Goal: Task Accomplishment & Management: Manage account settings

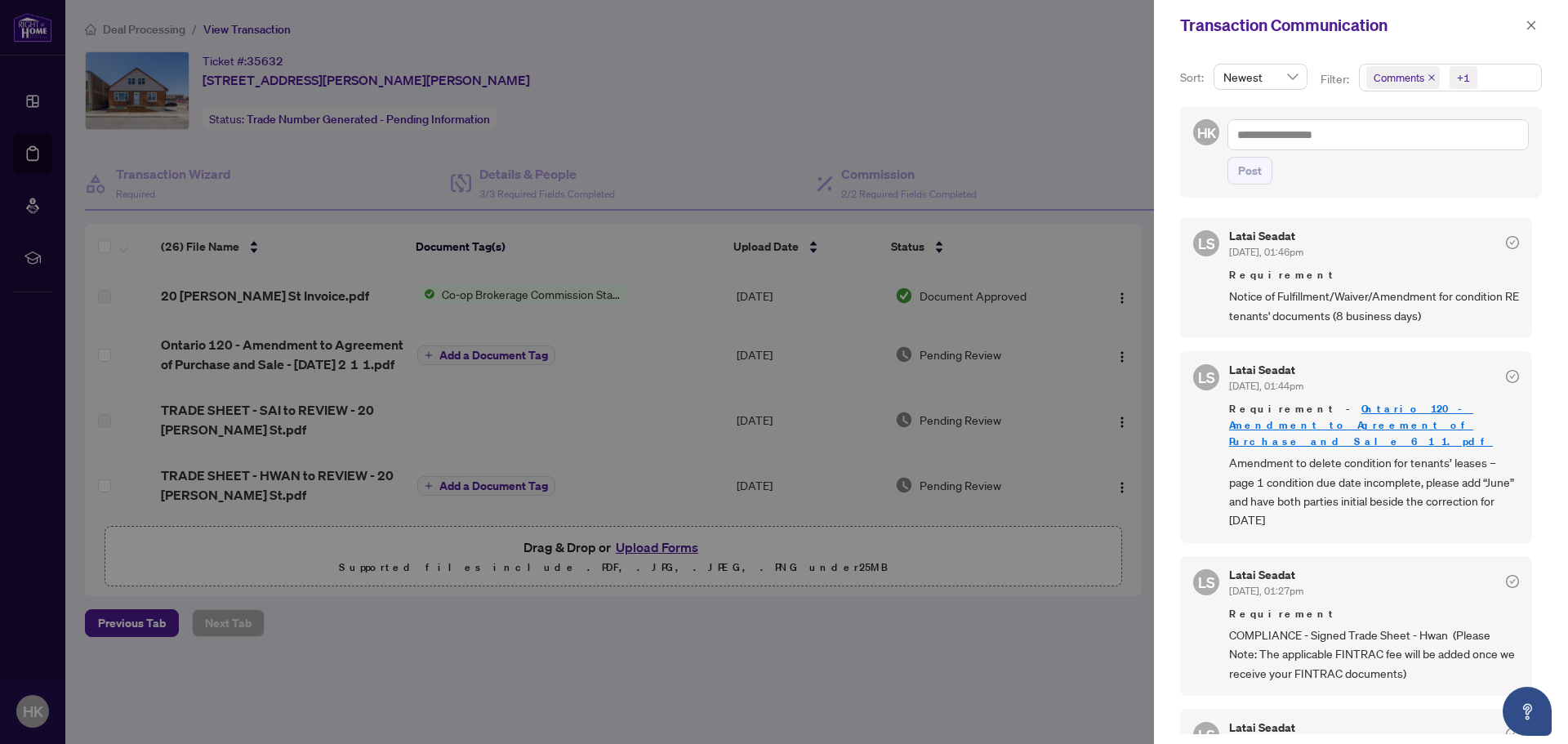
scroll to position [2532, 0]
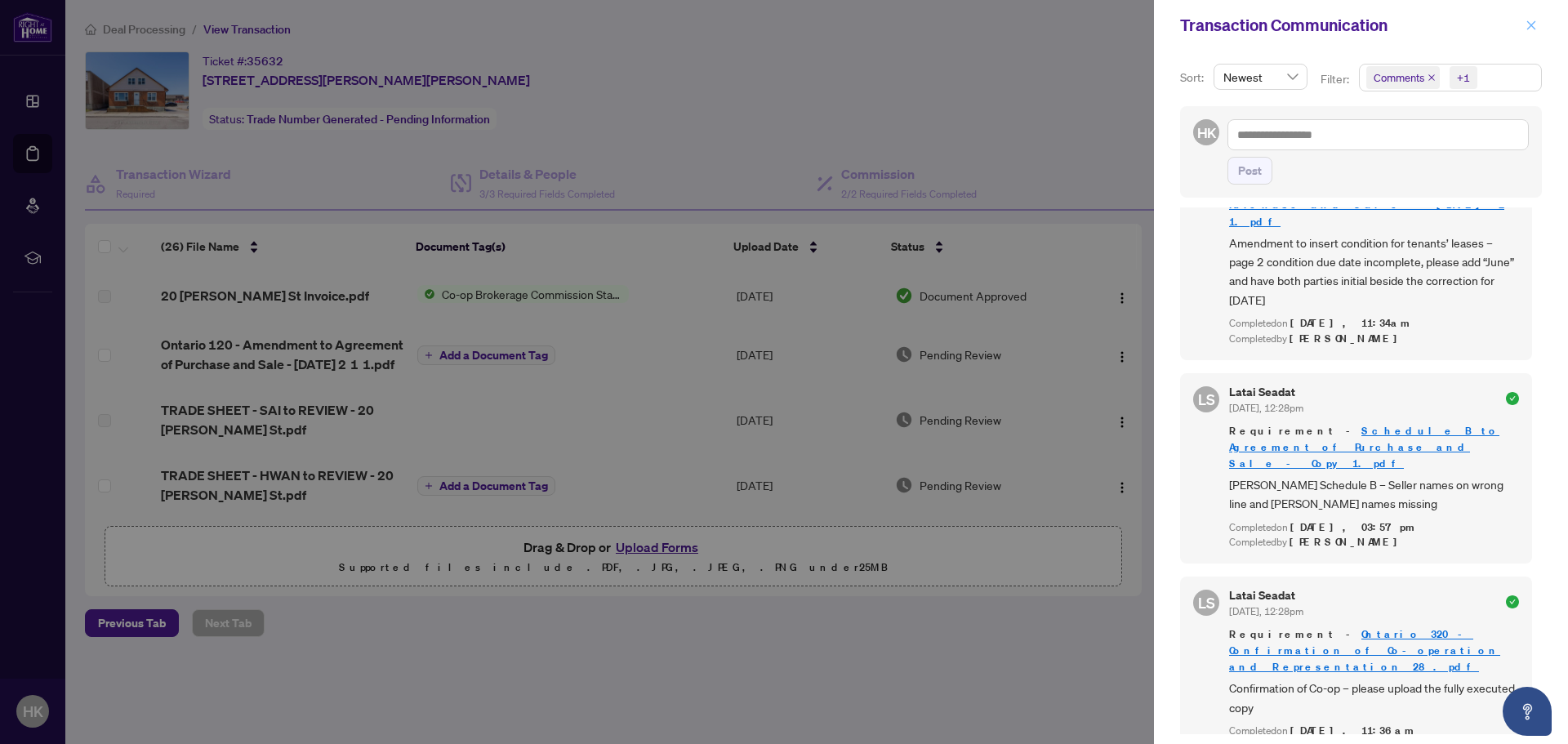
click at [1529, 26] on icon "close" at bounding box center [1531, 26] width 12 height 12
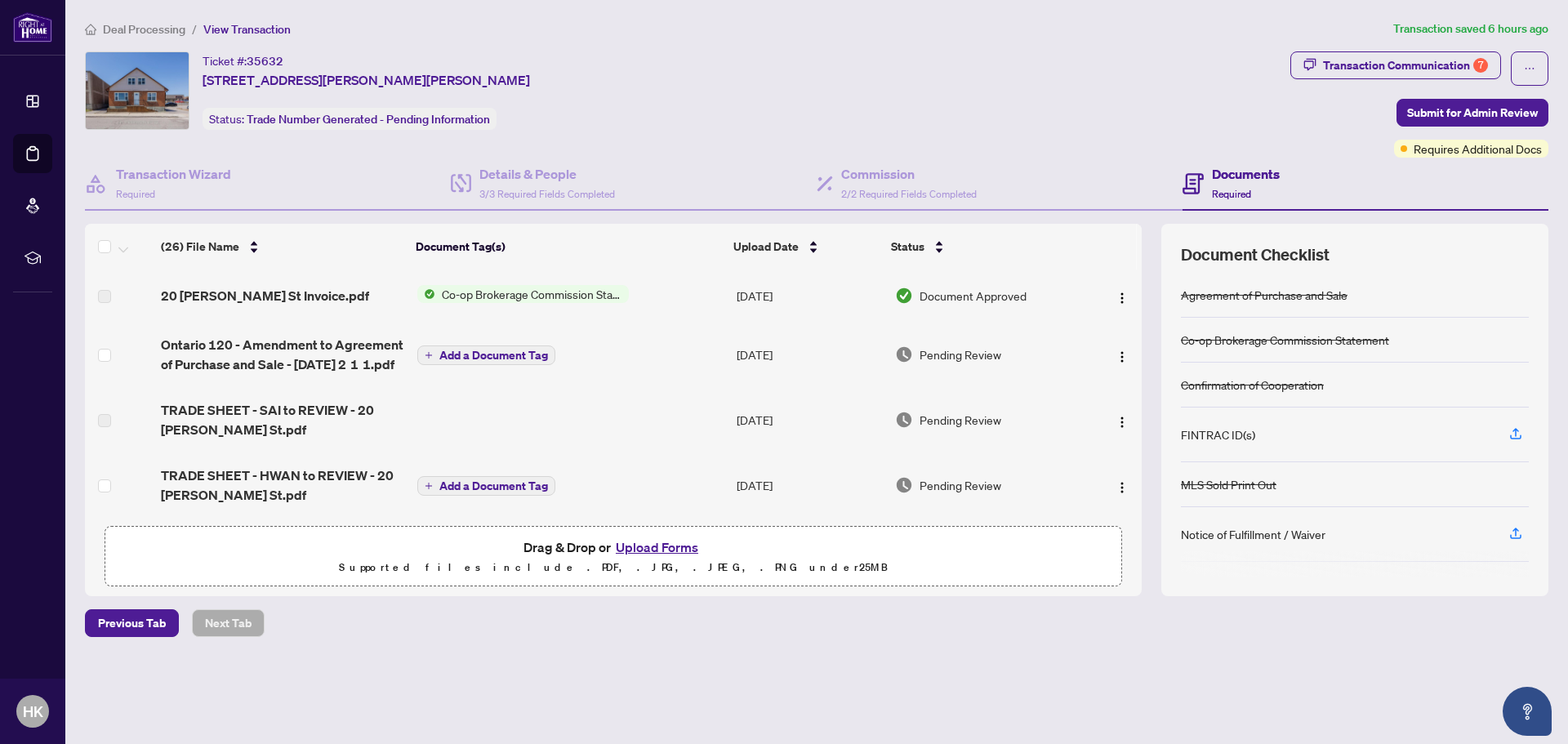
click at [654, 543] on button "Upload Forms" at bounding box center [656, 547] width 92 height 21
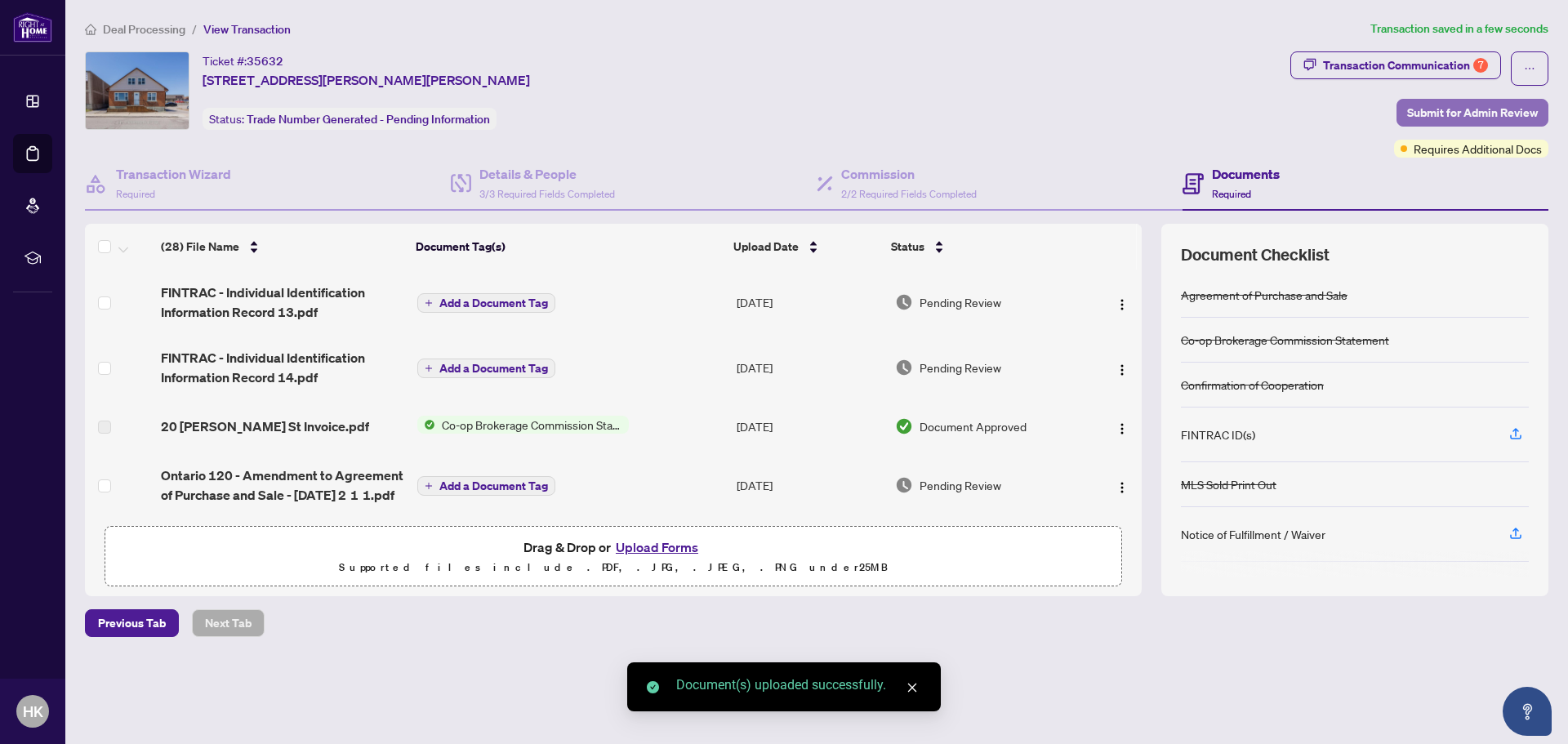
click at [1441, 105] on span "Submit for Admin Review" at bounding box center [1472, 113] width 131 height 26
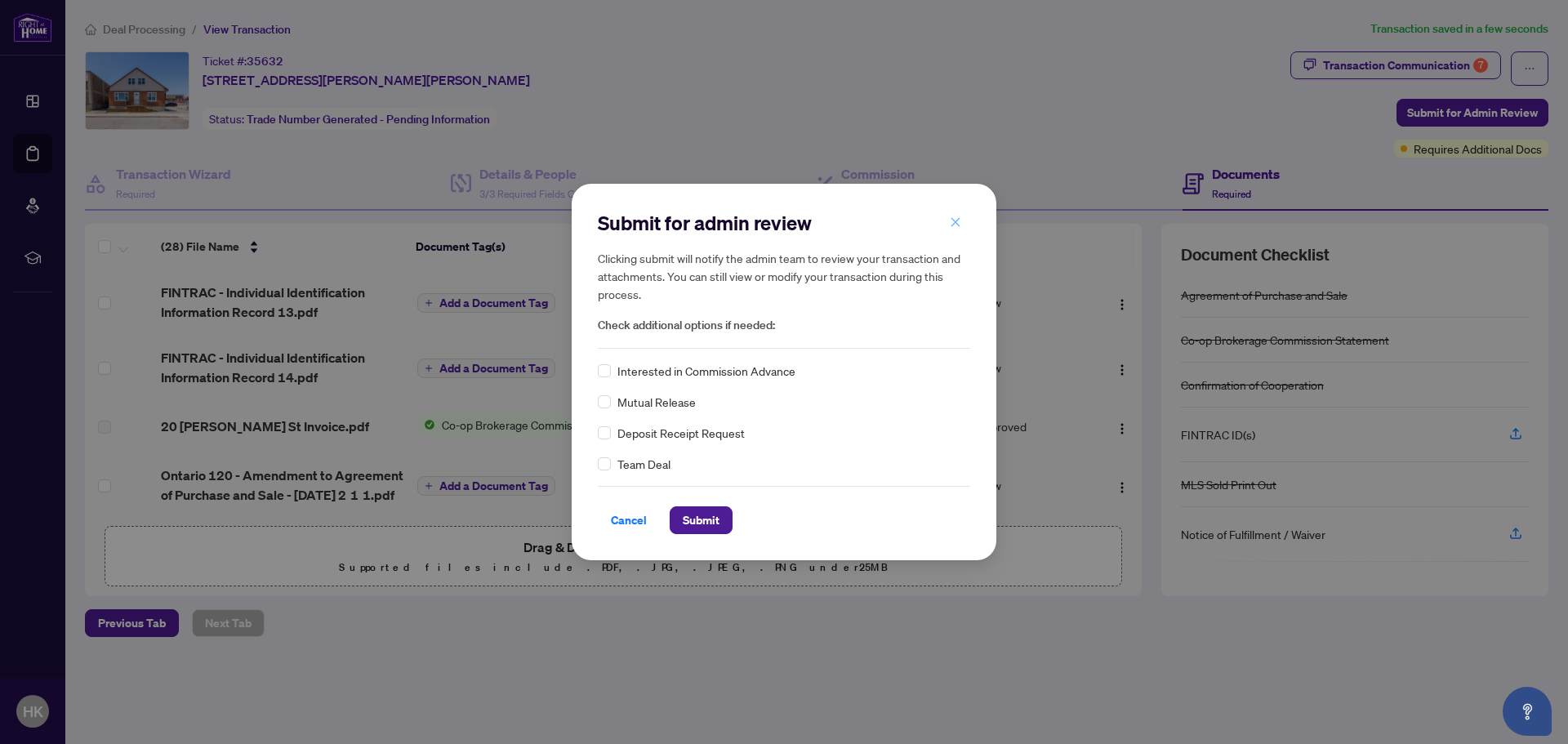
click at [958, 217] on icon "close" at bounding box center [955, 222] width 12 height 12
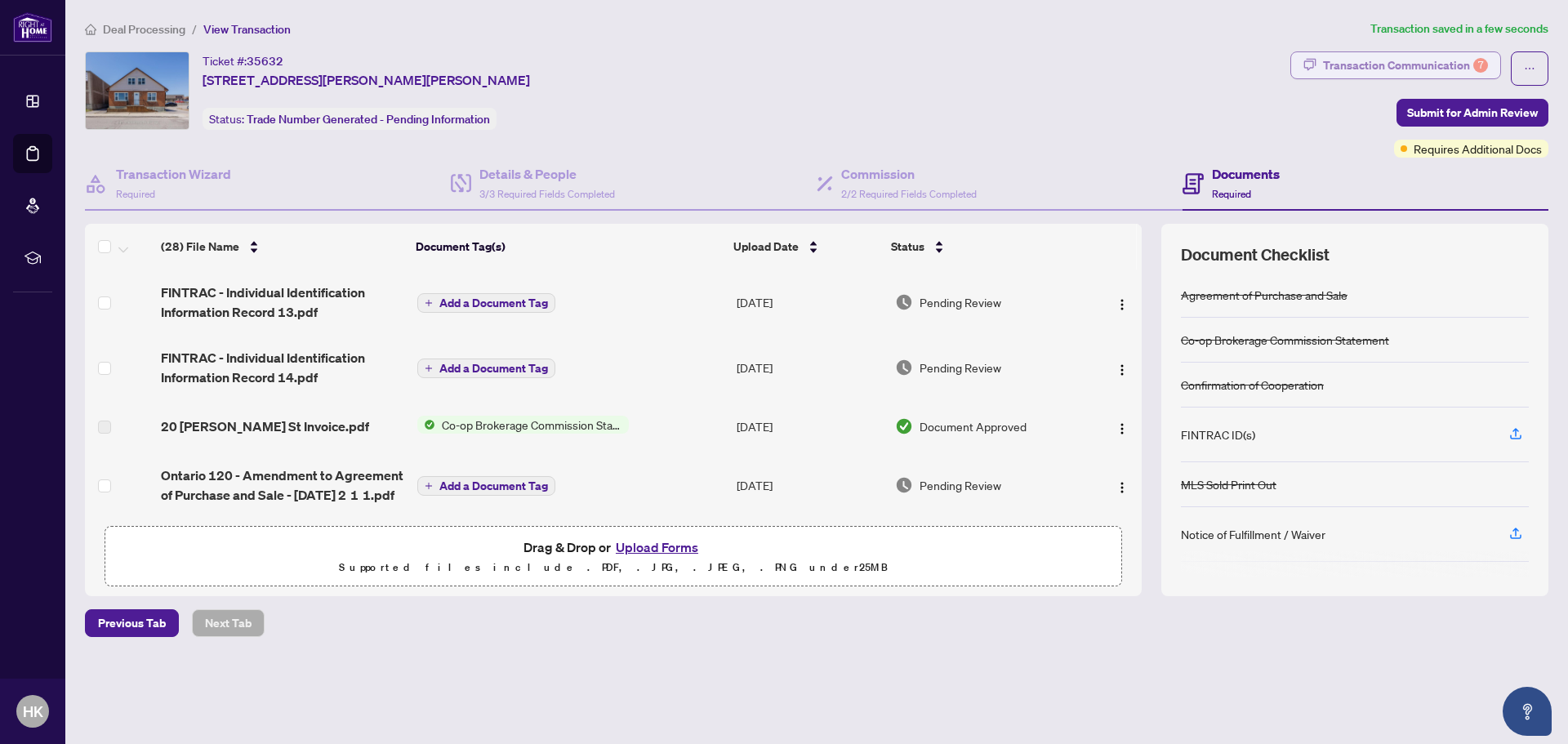
click at [1404, 61] on div "Transaction Communication 7" at bounding box center [1405, 66] width 165 height 26
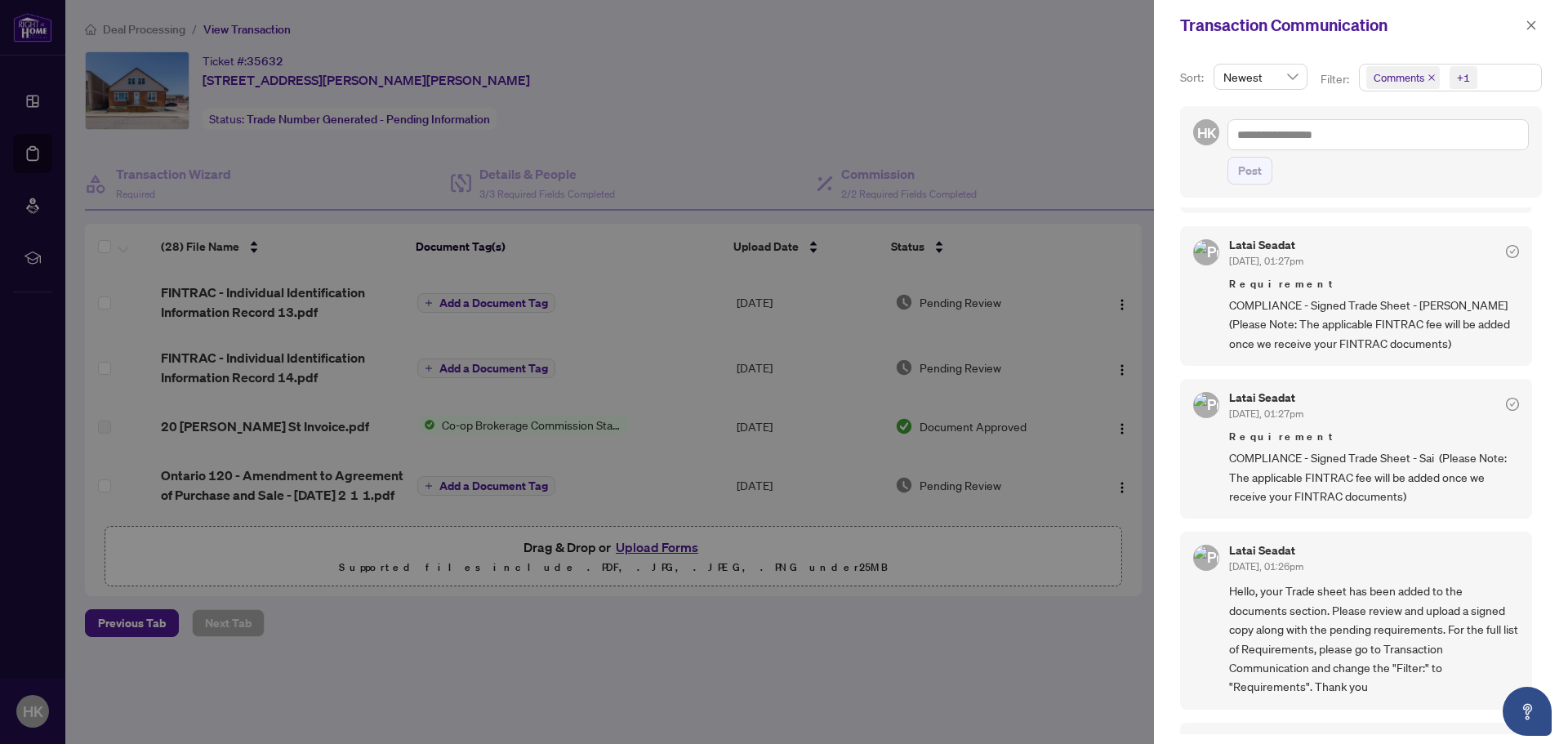
scroll to position [0, 0]
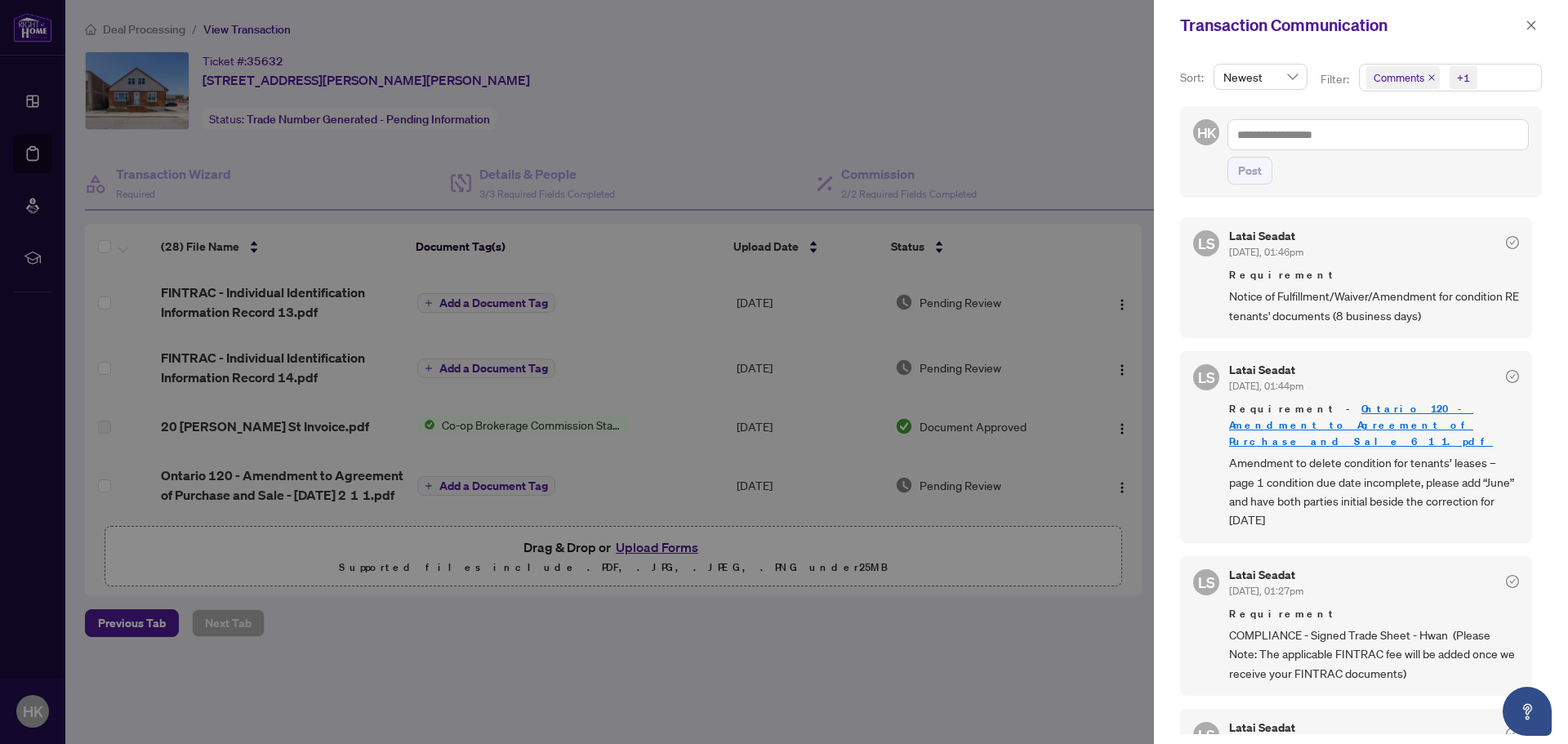
click at [1427, 75] on icon "close" at bounding box center [1431, 77] width 8 height 8
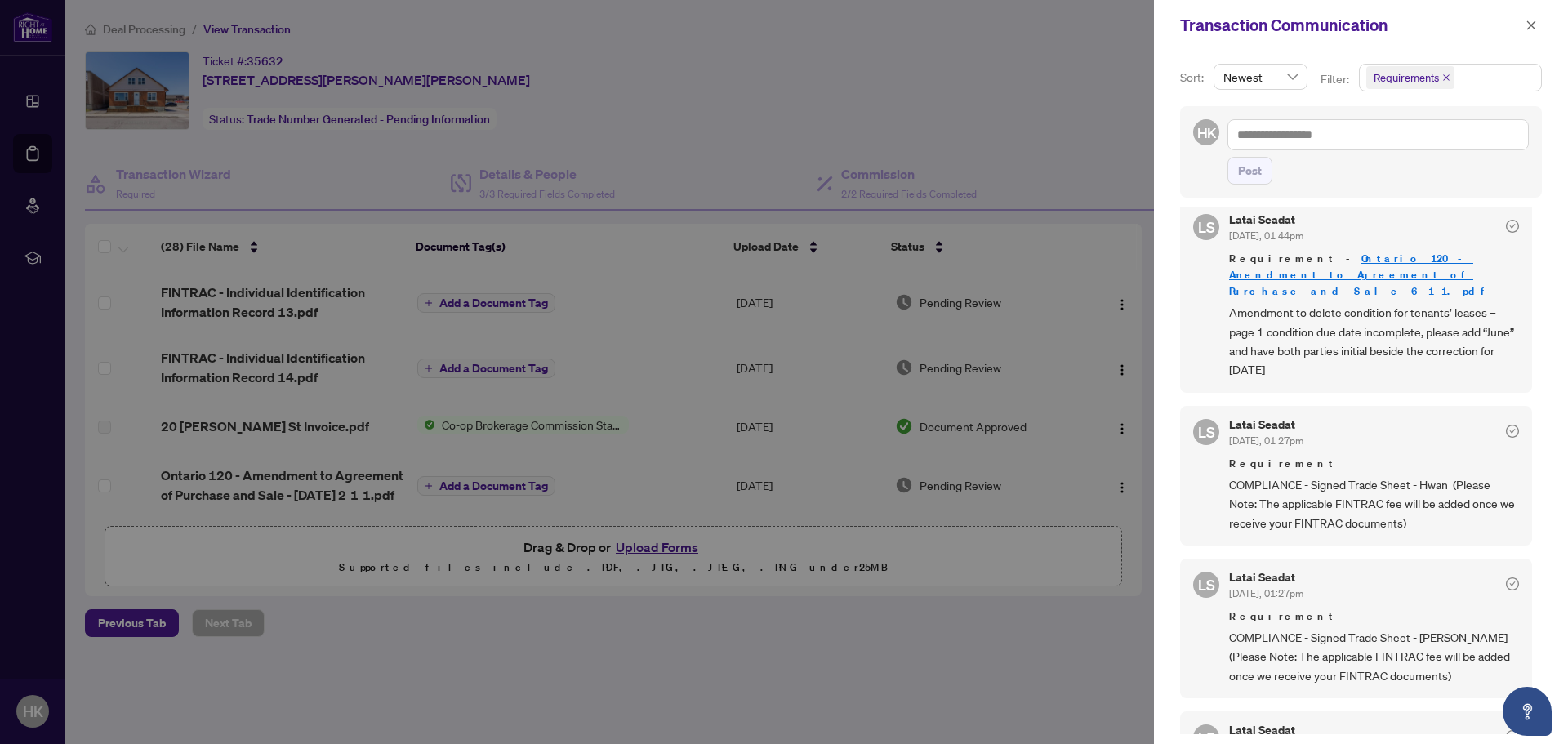
scroll to position [81, 0]
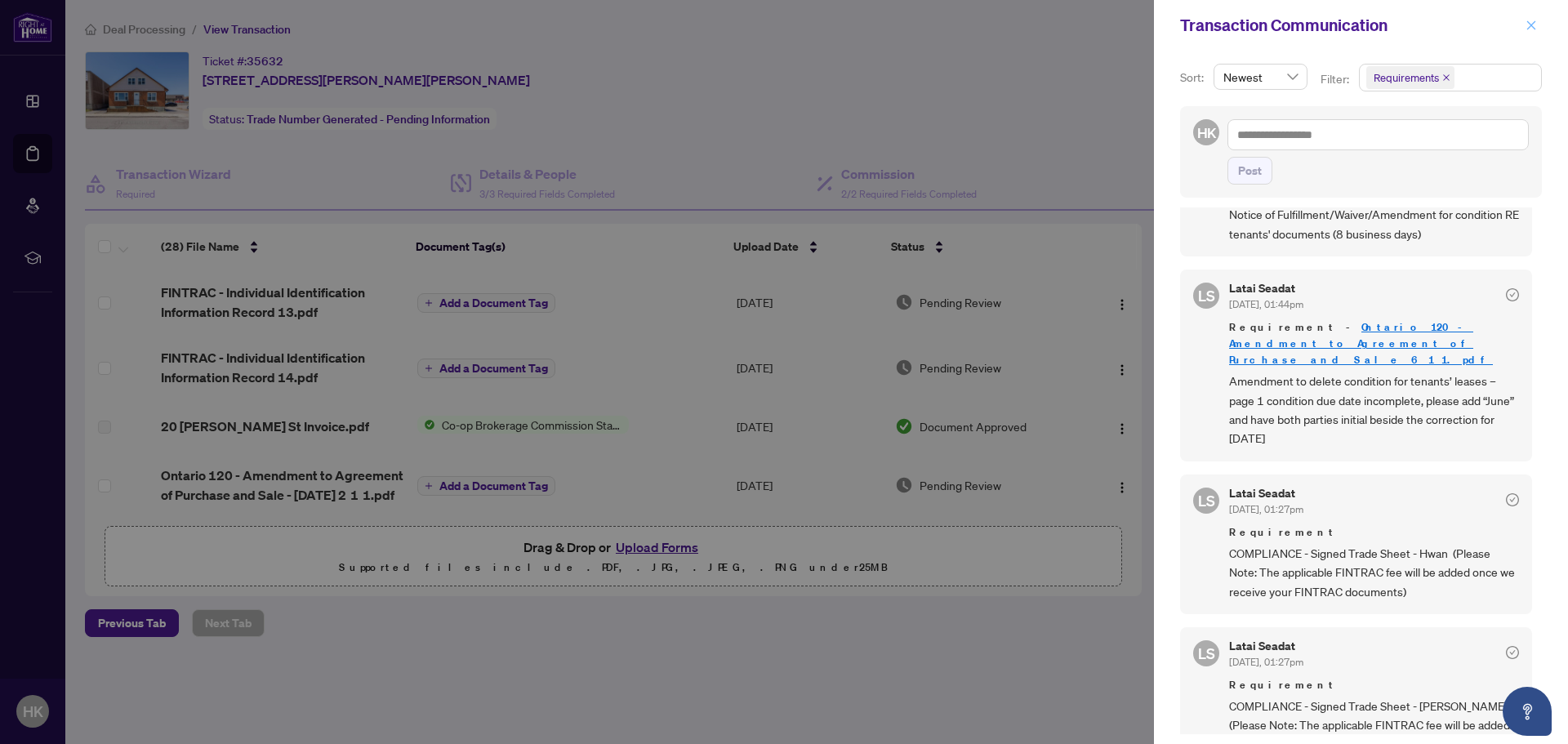
click at [1536, 22] on button "button" at bounding box center [1531, 26] width 21 height 20
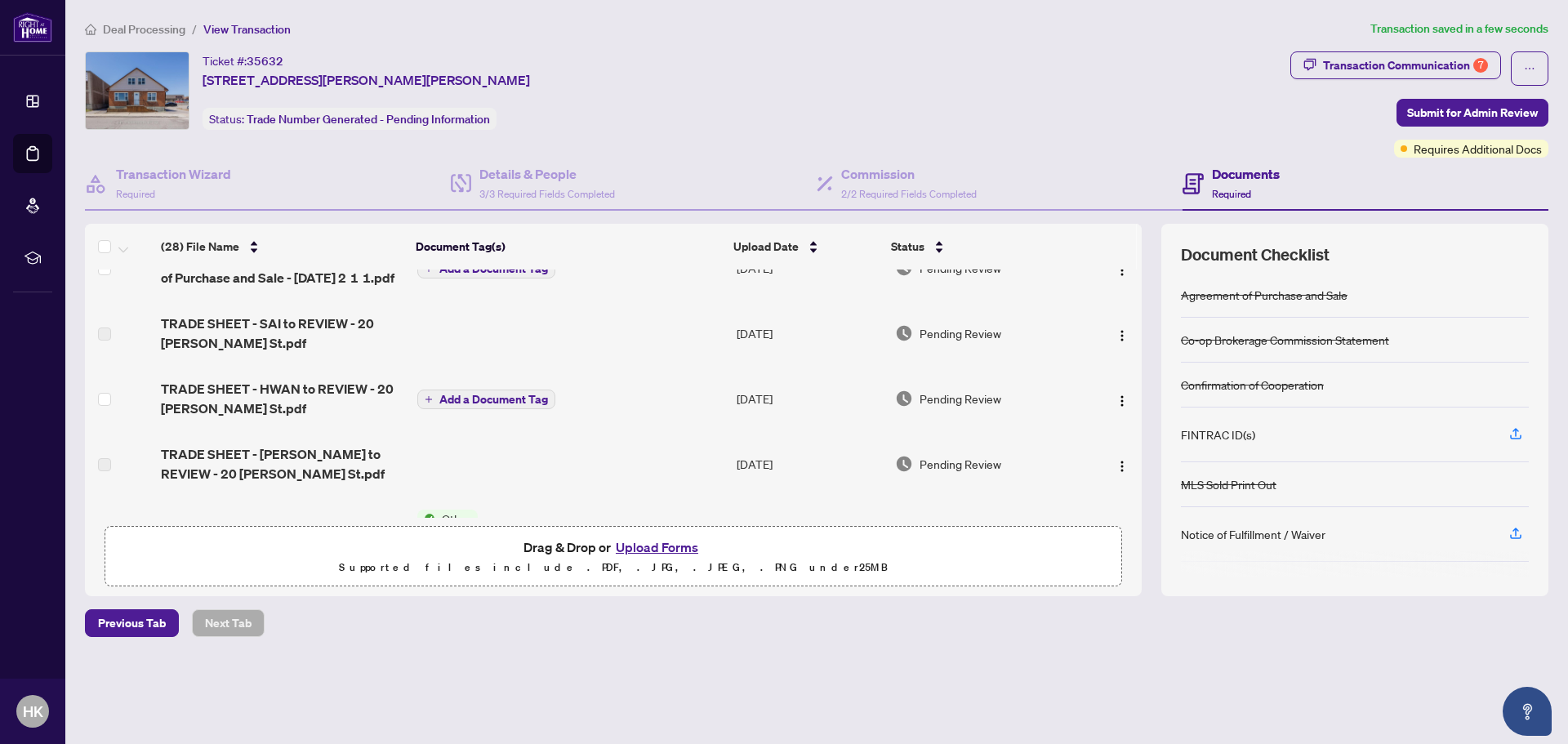
scroll to position [245, 0]
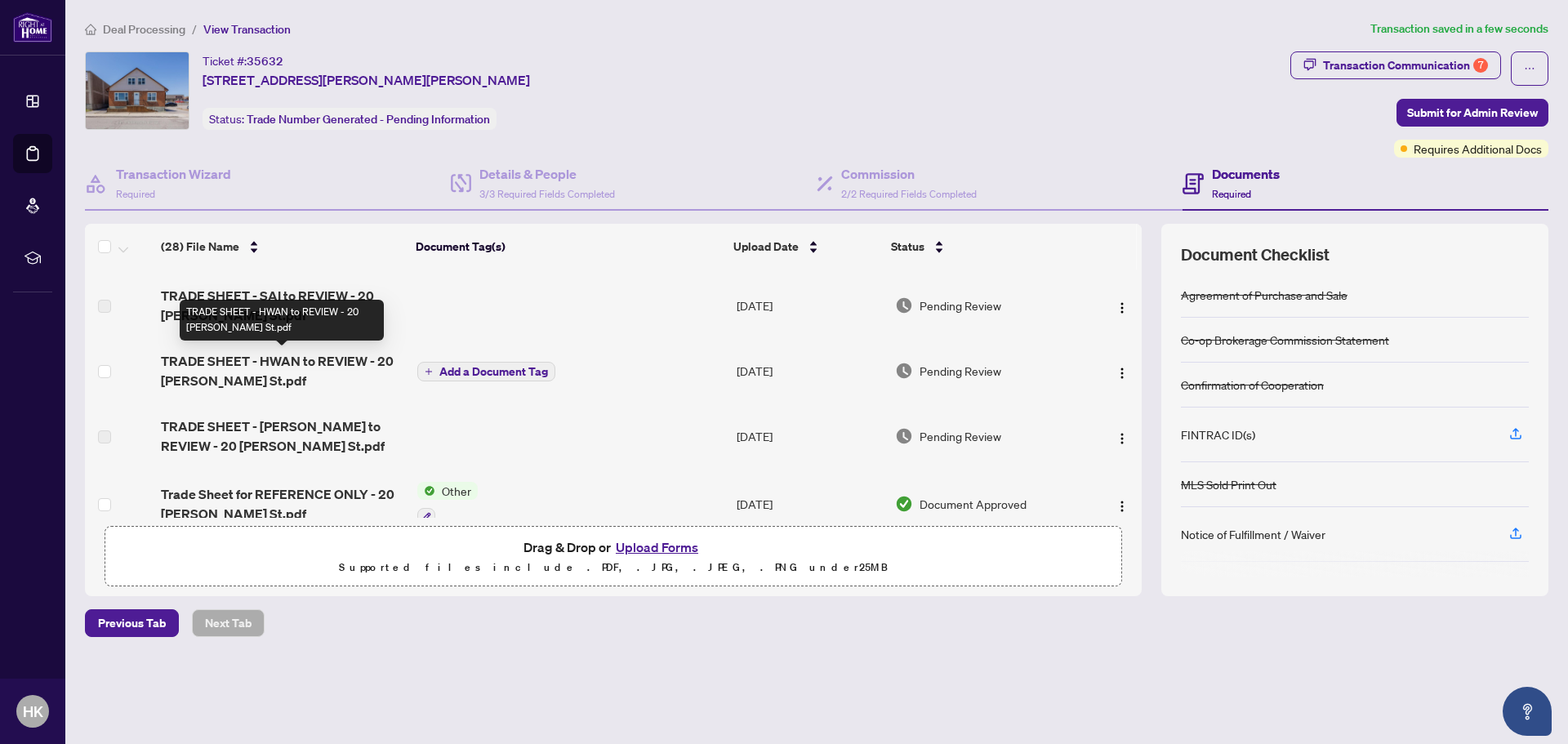
click at [349, 368] on span "TRADE SHEET - HWAN to REVIEW - 20 [PERSON_NAME] St.pdf" at bounding box center [282, 371] width 243 height 40
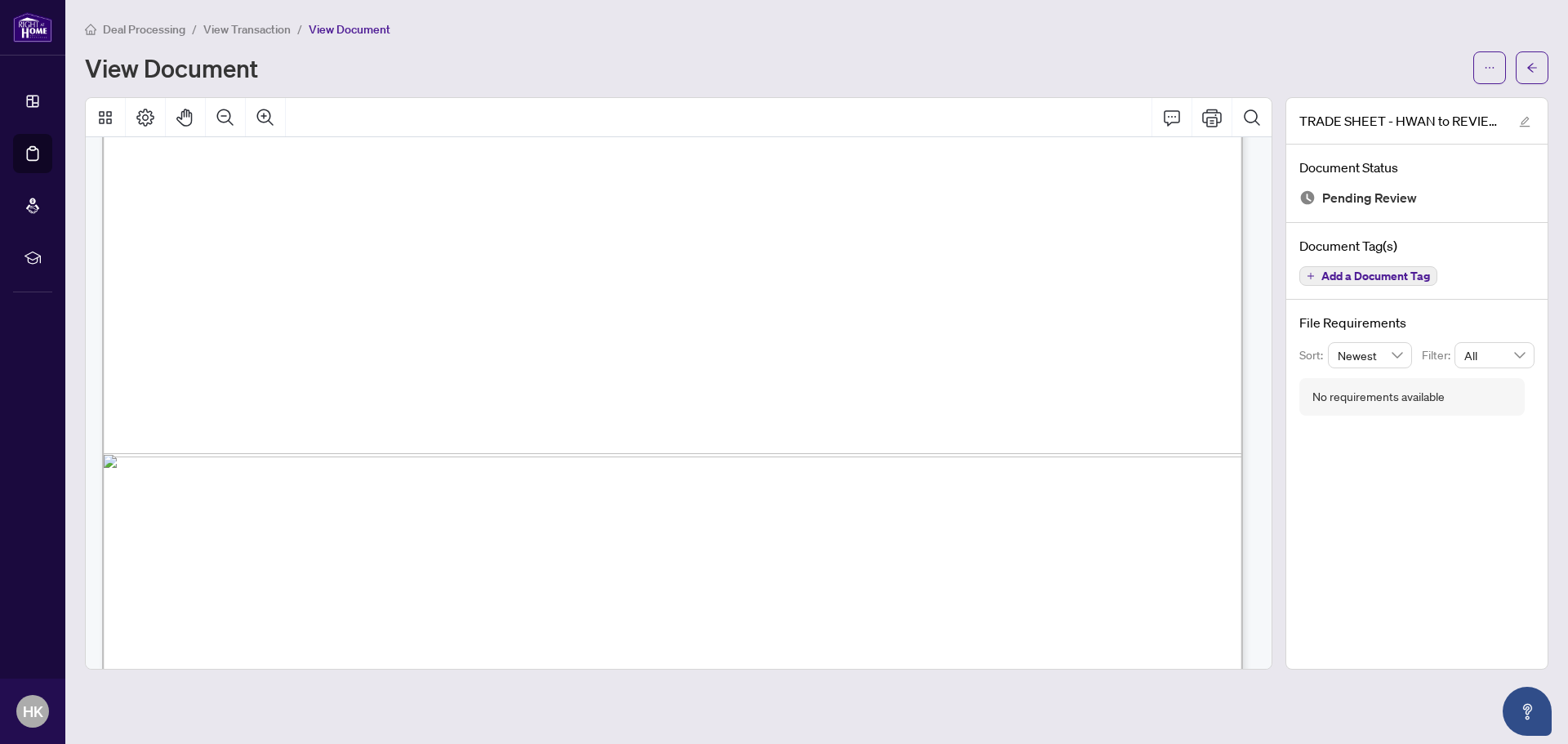
scroll to position [978, 0]
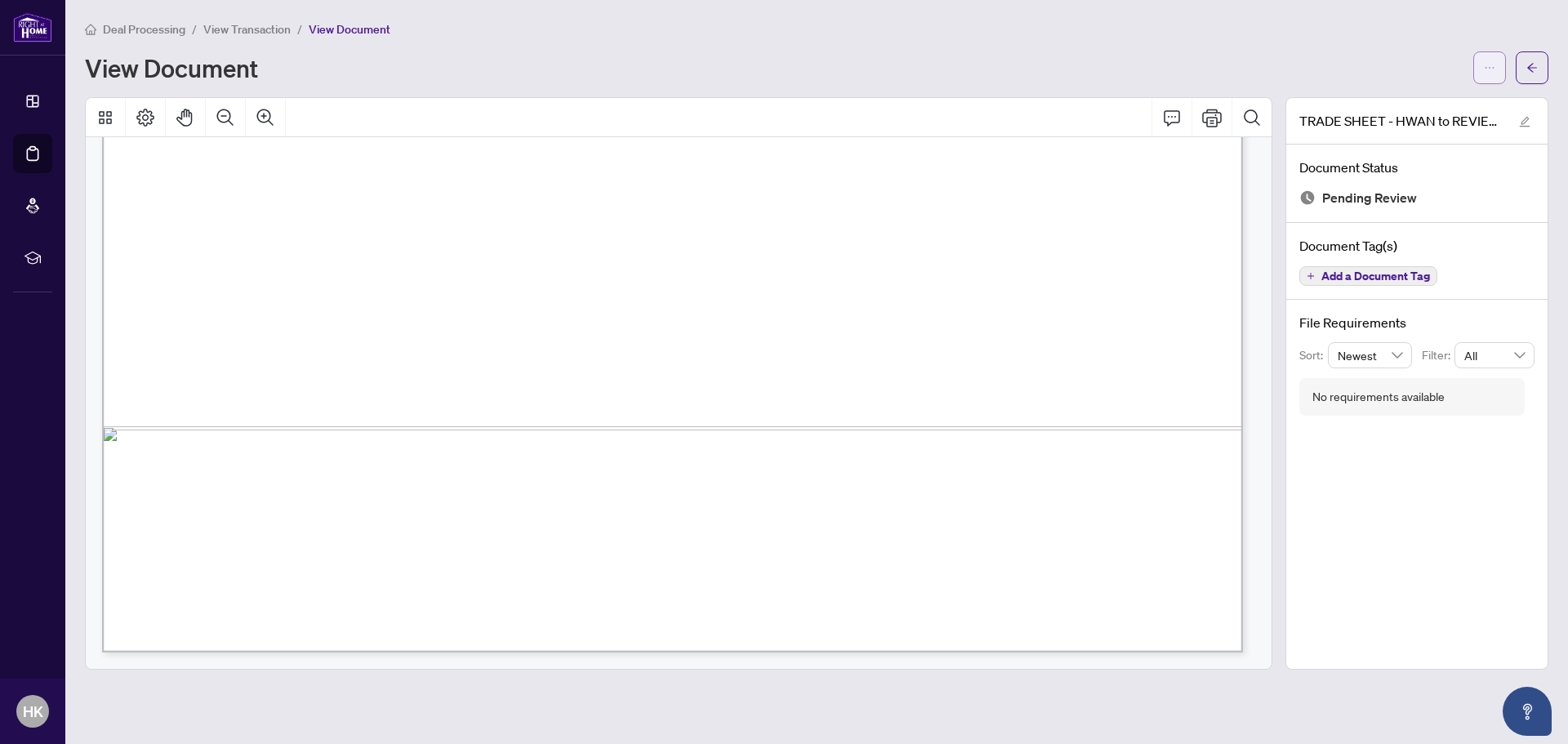
click at [1488, 64] on icon "ellipsis" at bounding box center [1490, 67] width 12 height 12
click at [1411, 91] on li "Download" at bounding box center [1431, 103] width 144 height 26
click at [457, 272] on span "Broker of Record: Right at Home Realty" at bounding box center [308, 268] width 295 height 16
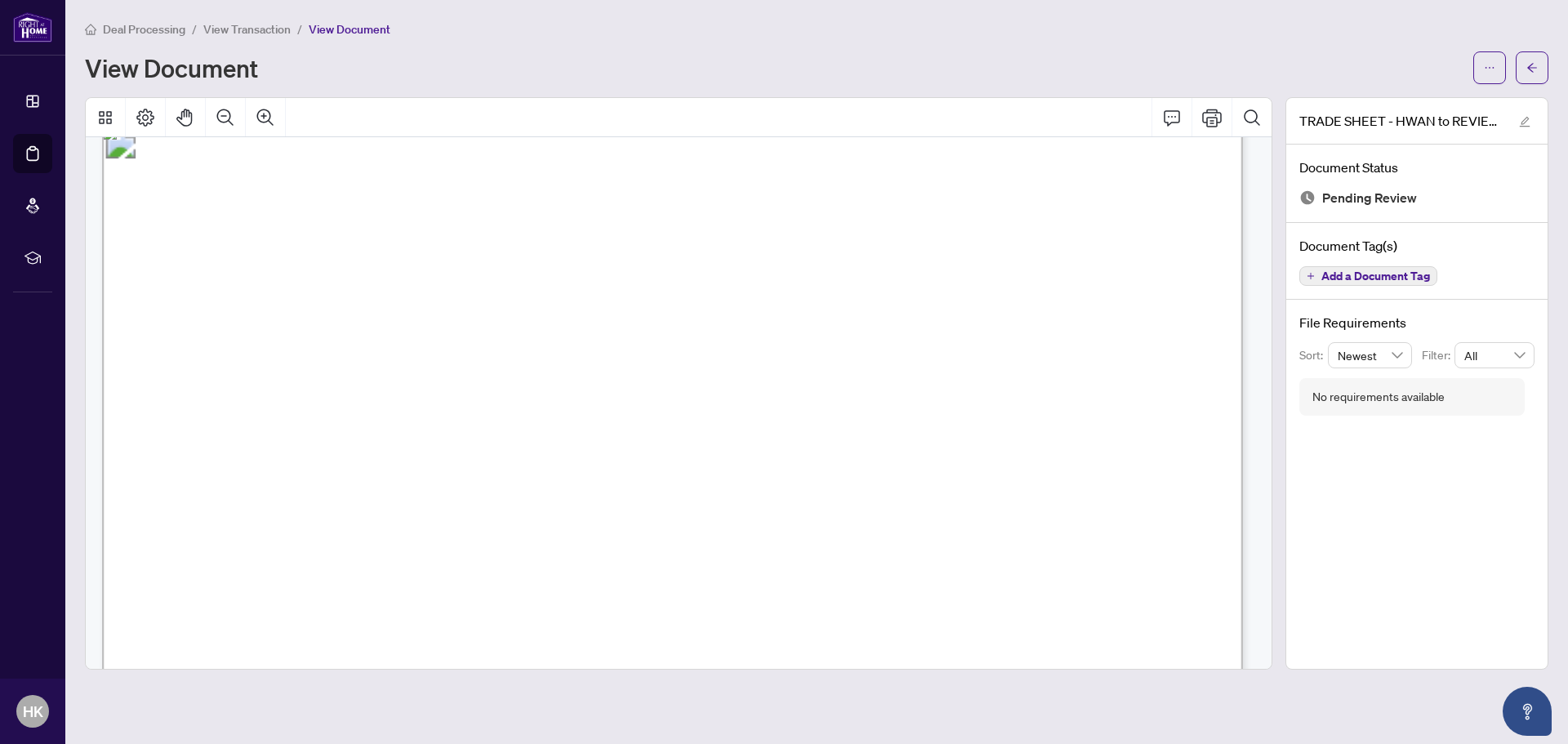
scroll to position [0, 0]
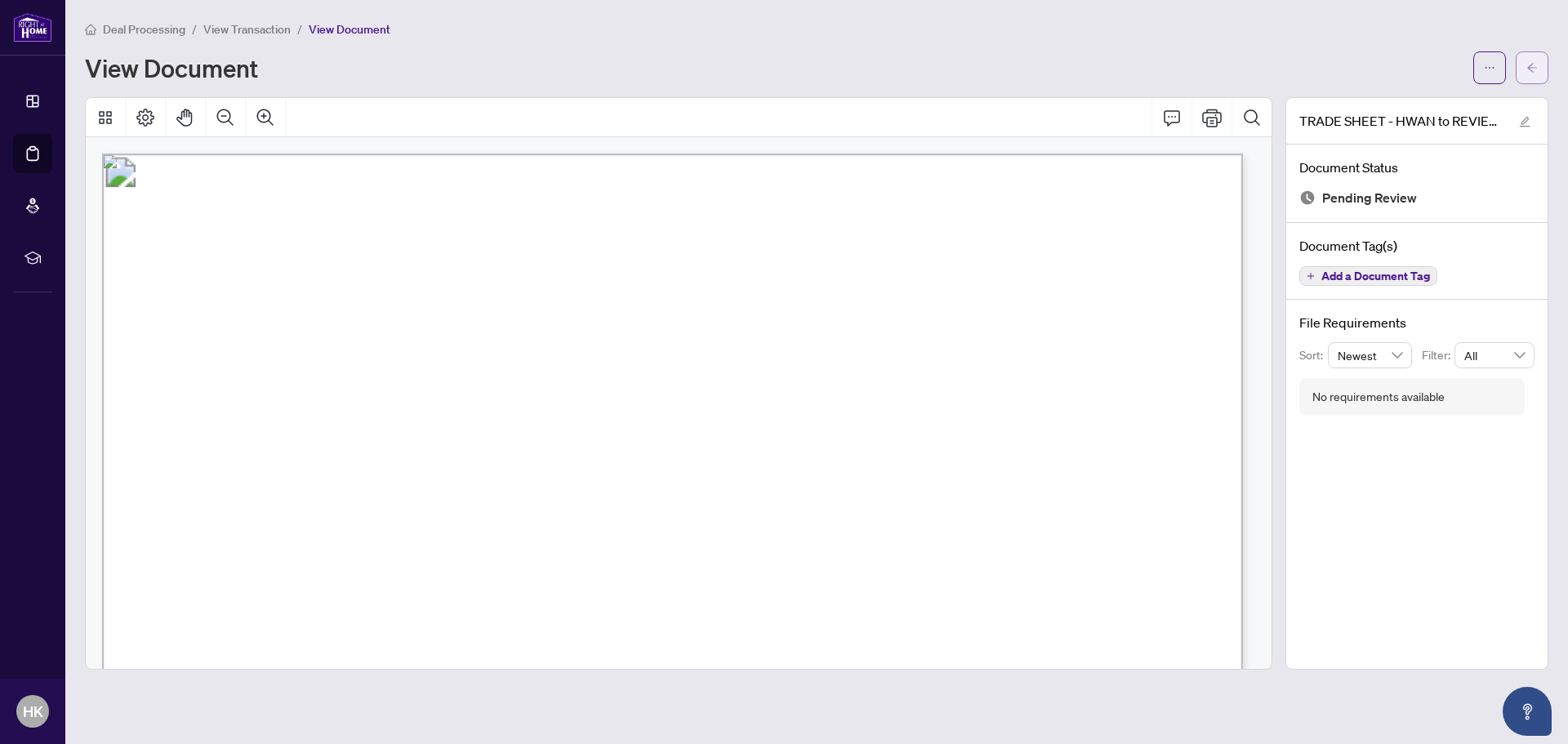
click at [1544, 76] on button "button" at bounding box center [1532, 68] width 33 height 33
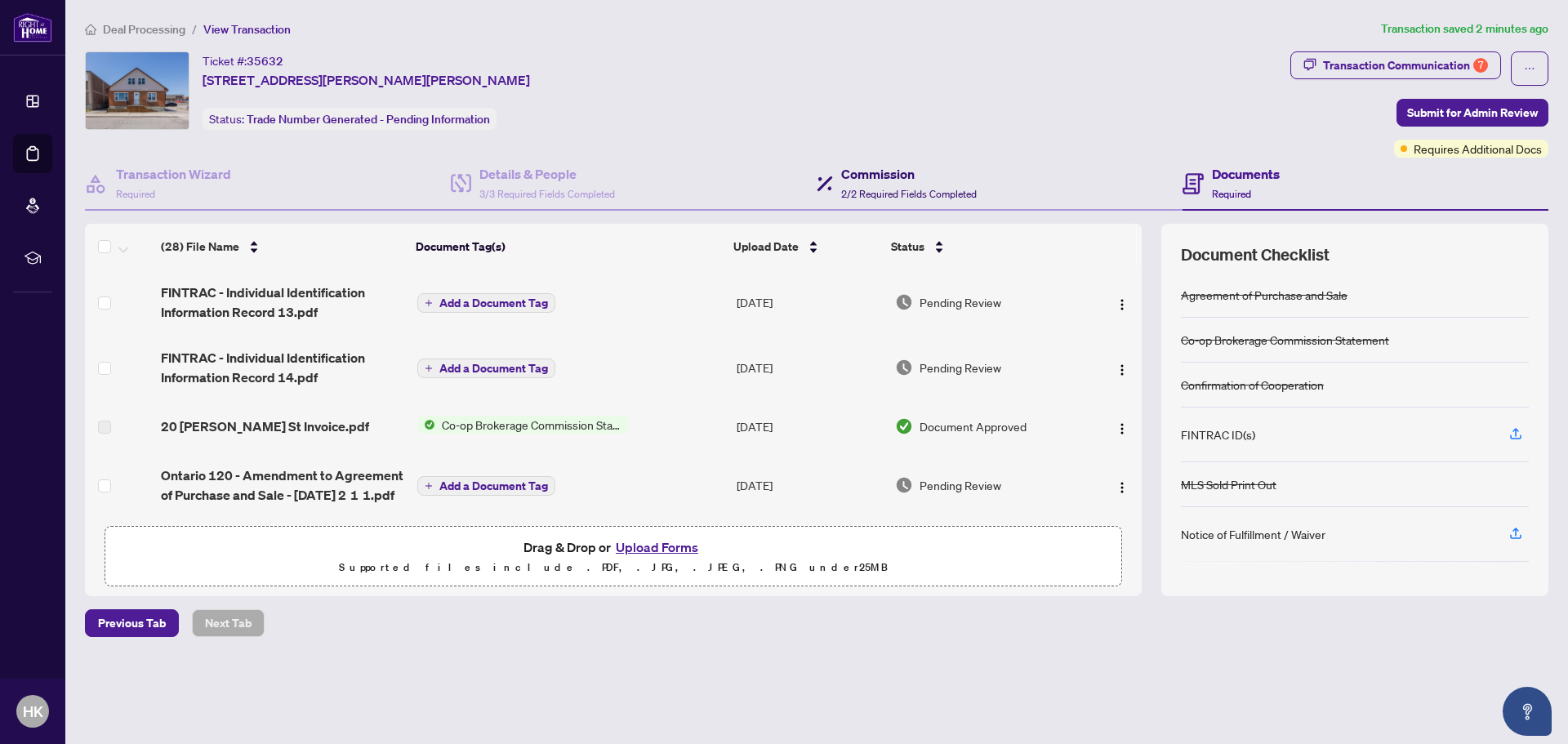
click at [887, 184] on div "Commission 2/2 Required Fields Completed" at bounding box center [908, 184] width 136 height 39
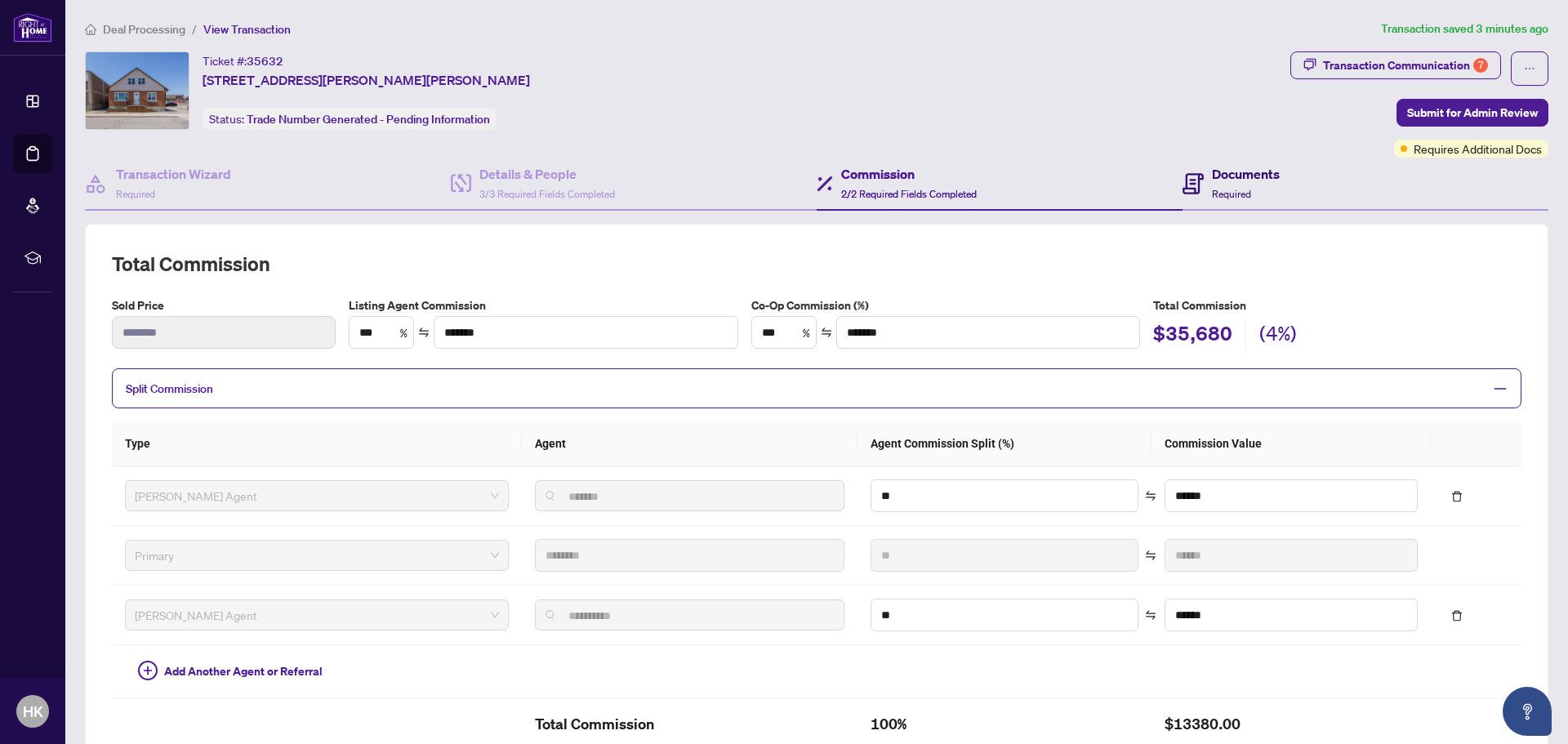
click at [1227, 186] on div "Documents Required" at bounding box center [1246, 184] width 67 height 39
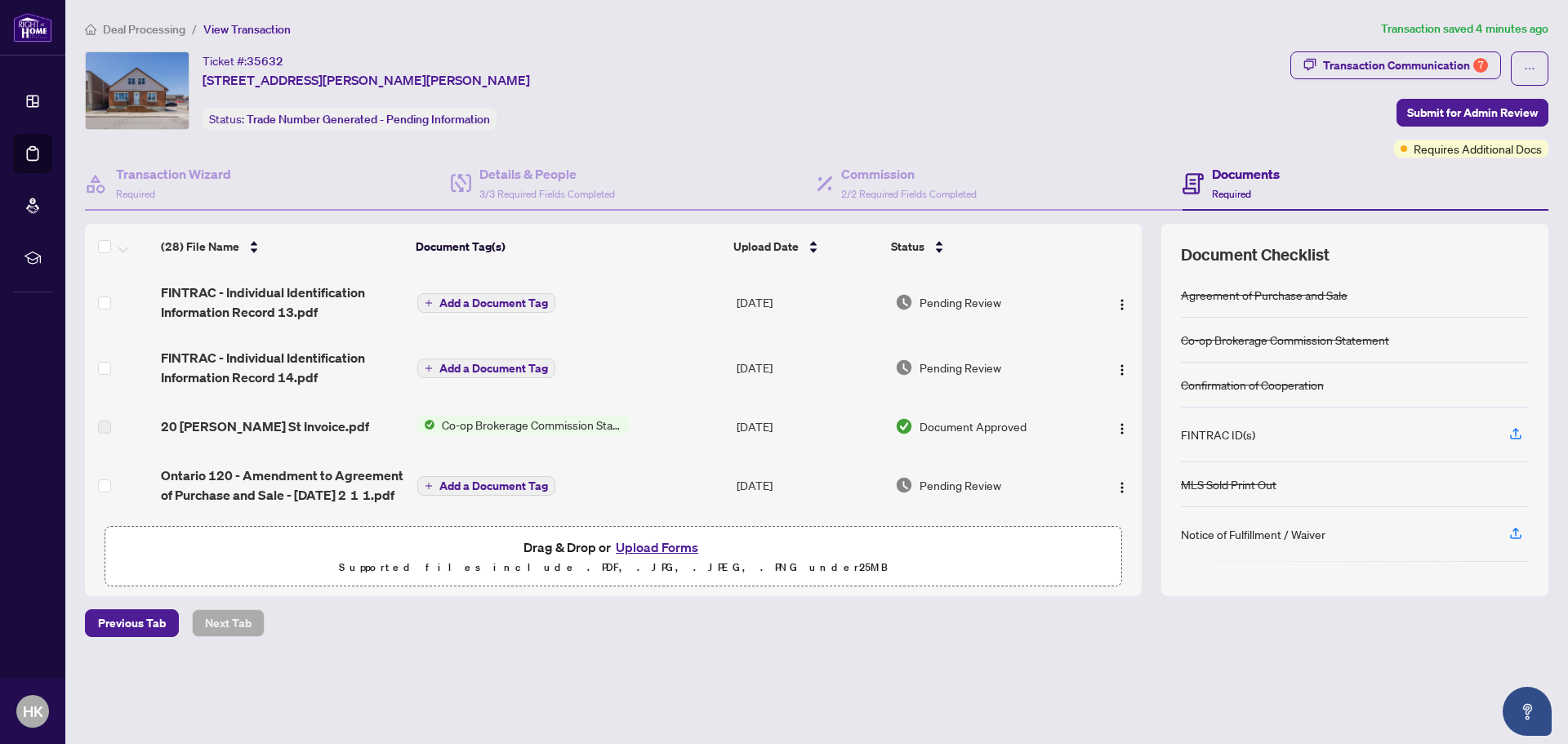
click at [684, 544] on button "Upload Forms" at bounding box center [656, 547] width 92 height 21
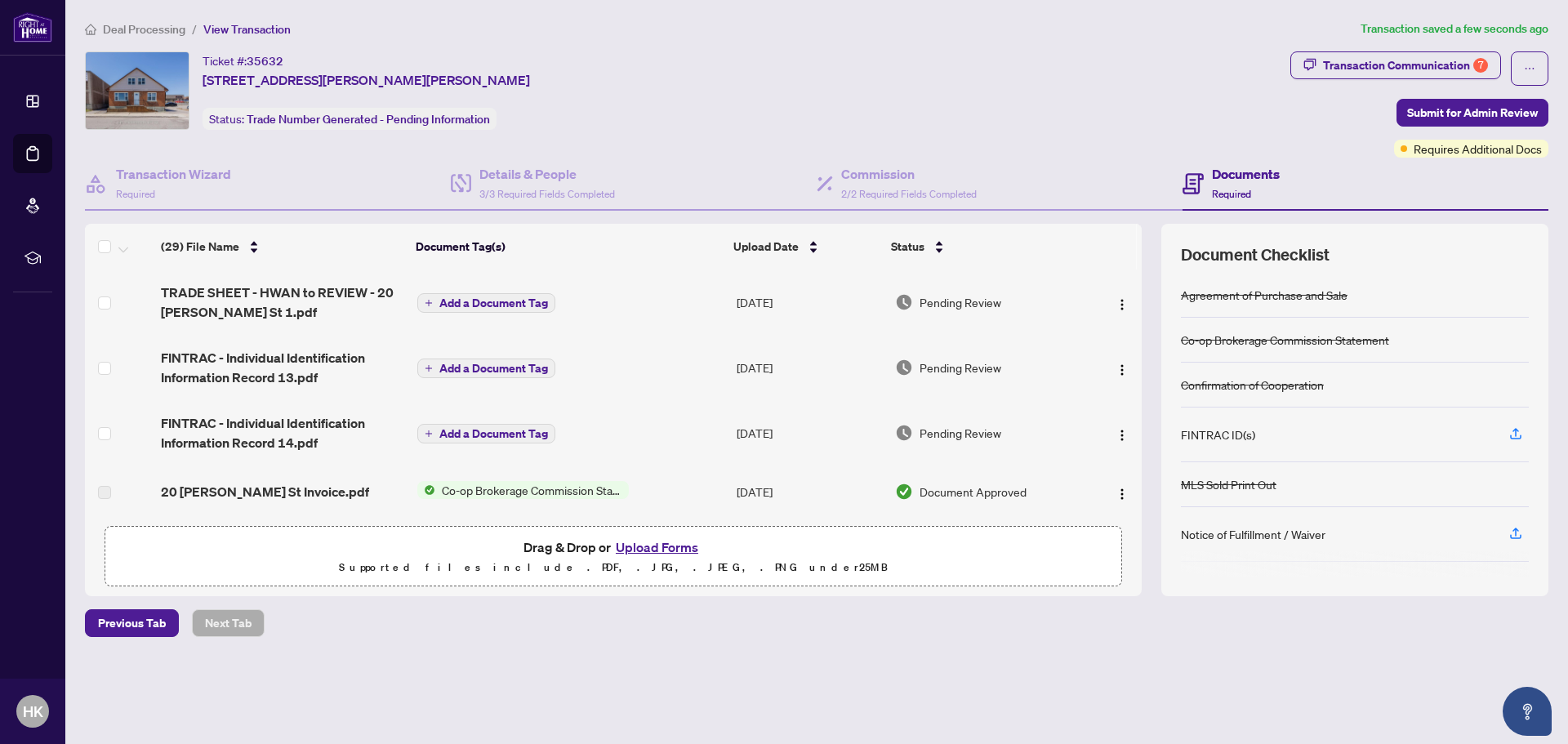
click at [762, 101] on div "Ticket #: 35632 [STREET_ADDRESS][PERSON_NAME][PERSON_NAME] Status: Trade Number…" at bounding box center [684, 91] width 1199 height 78
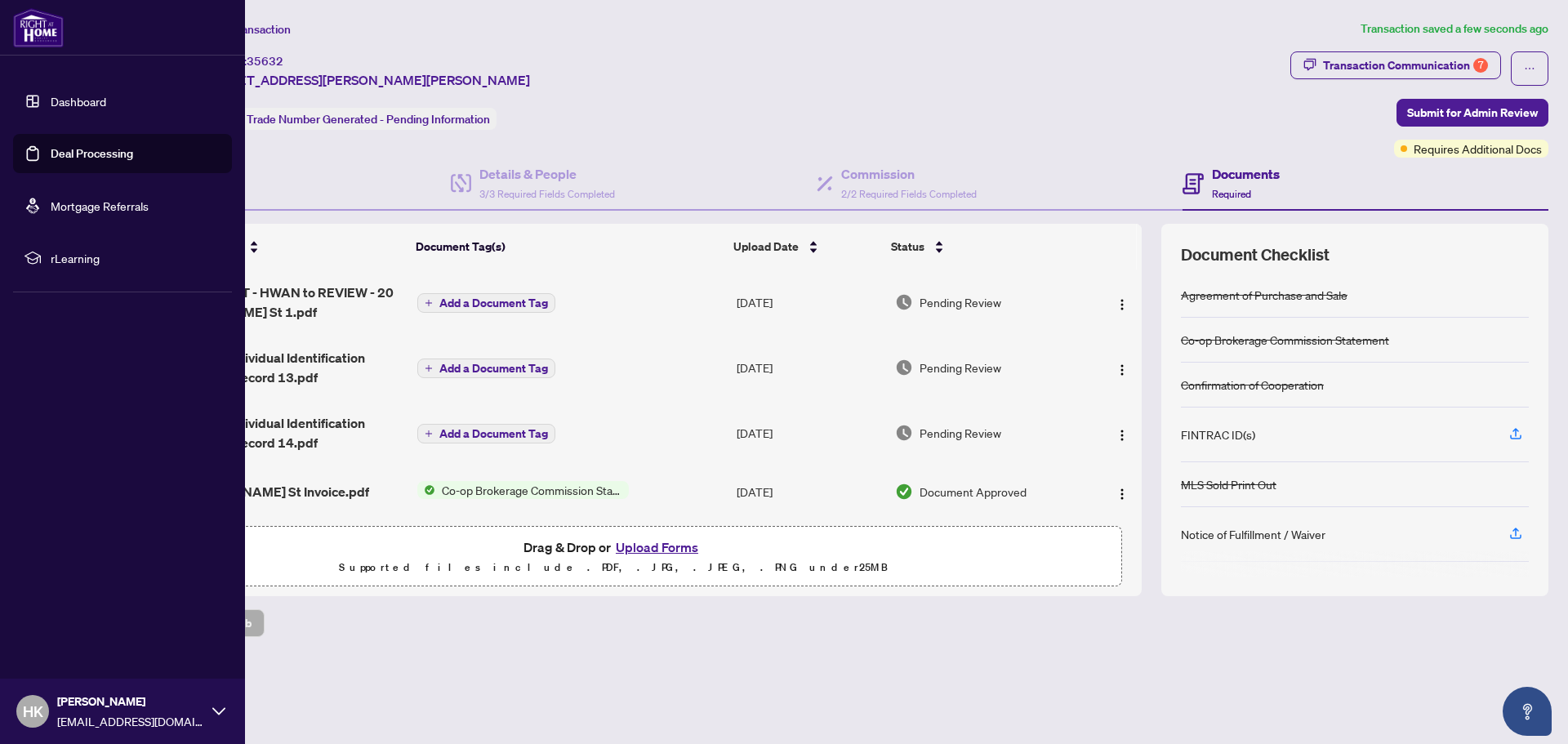
click at [95, 151] on link "Deal Processing" at bounding box center [92, 154] width 82 height 15
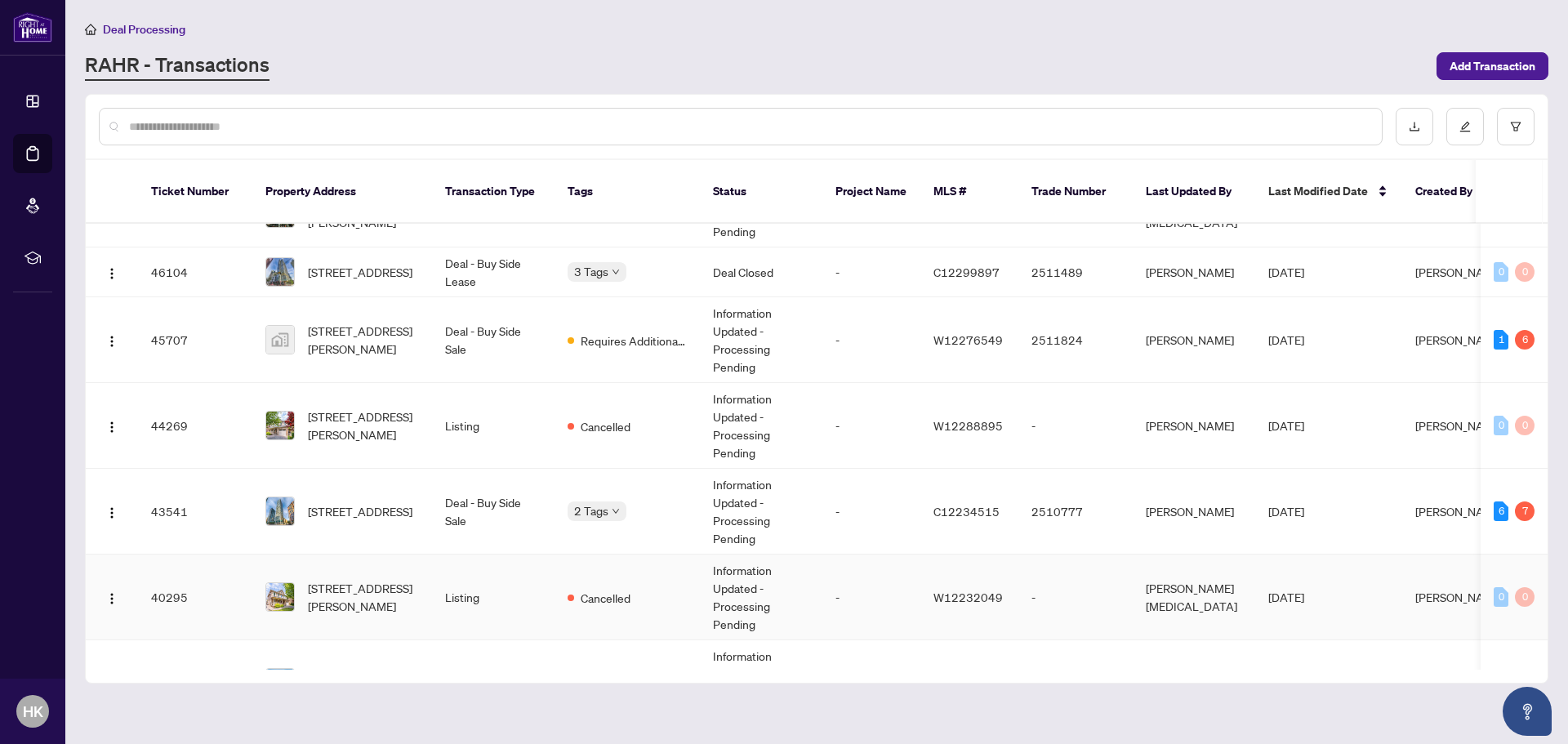
scroll to position [497, 0]
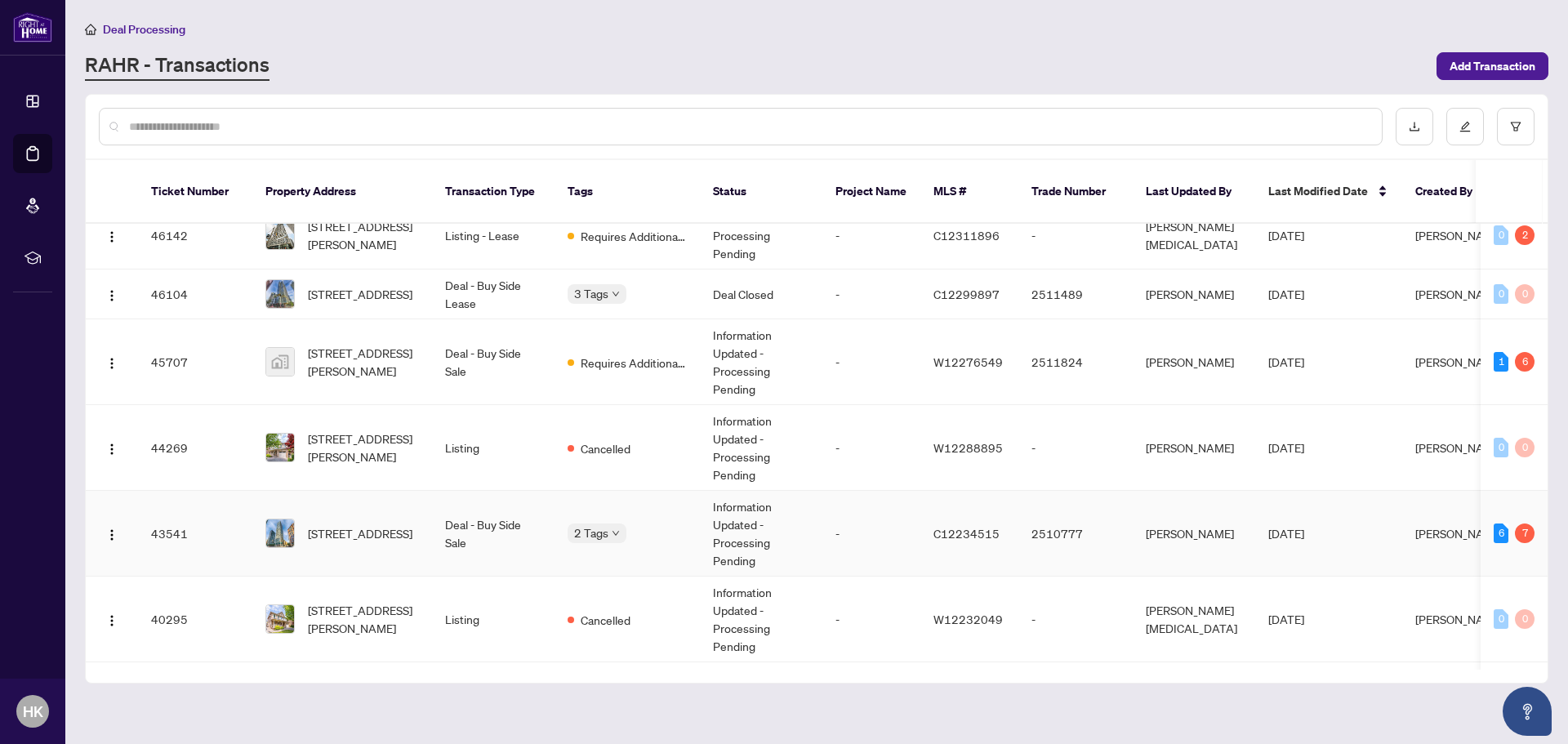
click at [487, 524] on td "Deal - Buy Side Sale" at bounding box center [493, 534] width 123 height 86
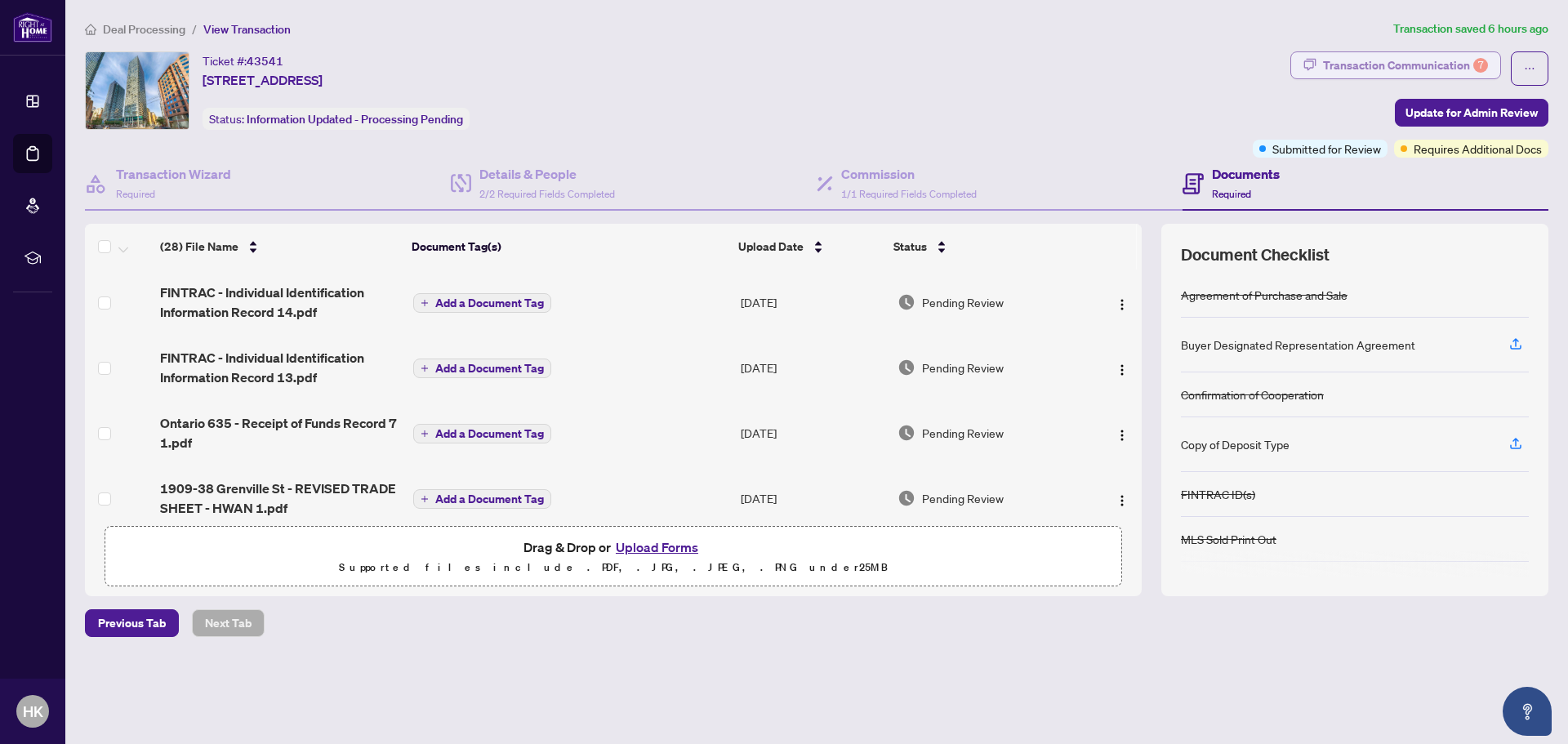
click at [1394, 61] on div "Transaction Communication 7" at bounding box center [1405, 66] width 165 height 26
type textarea "**********"
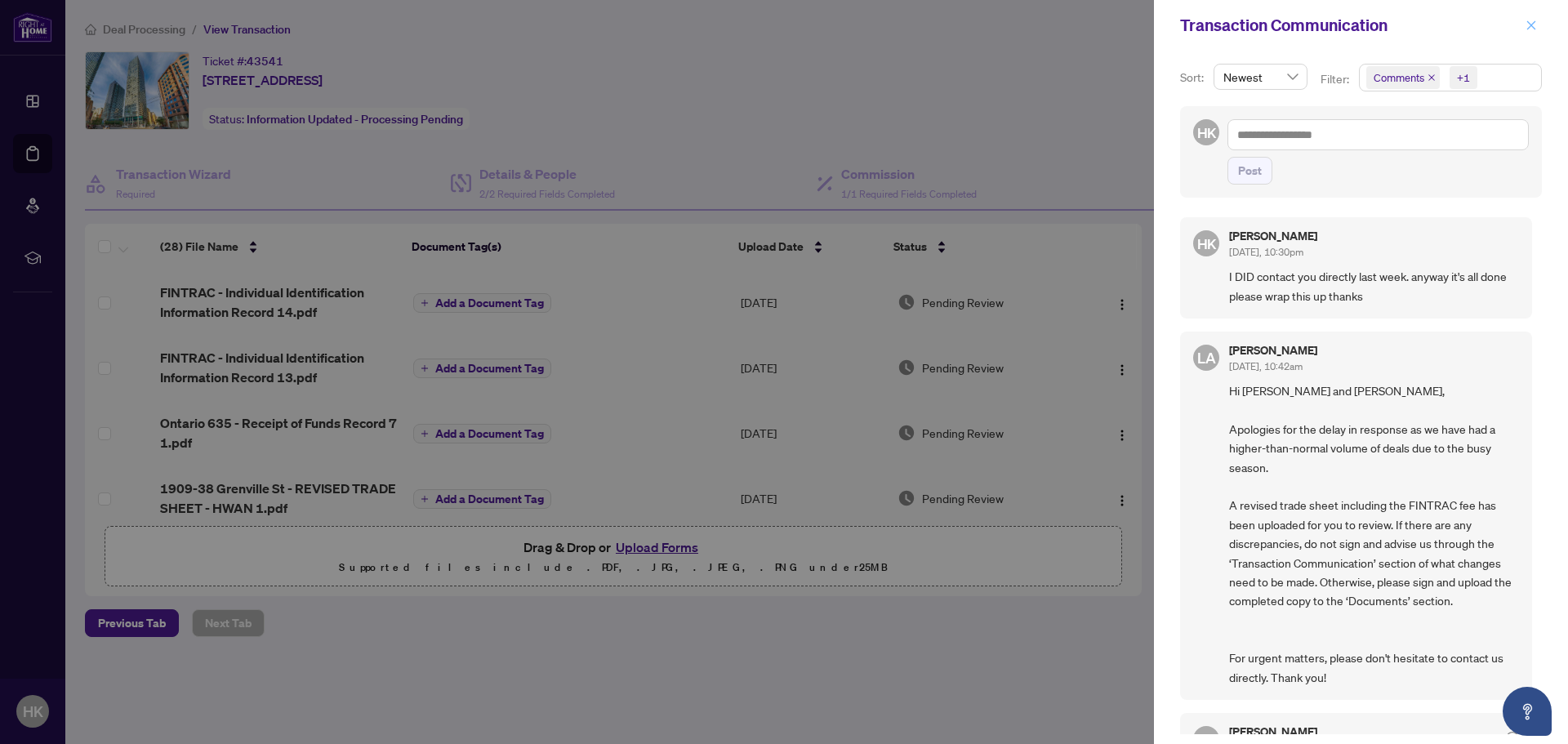
click at [1530, 27] on icon "close" at bounding box center [1531, 25] width 9 height 9
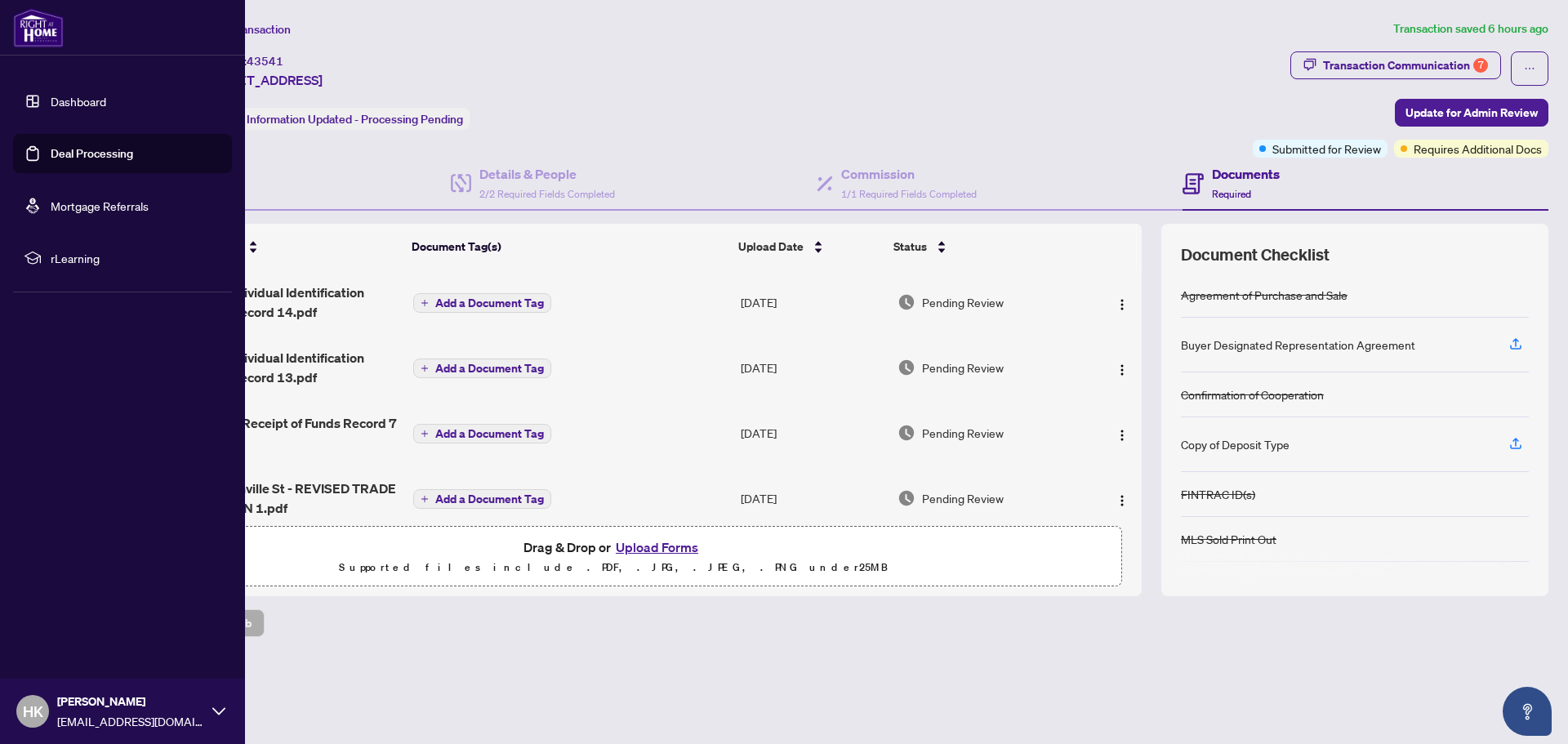
click at [121, 152] on link "Deal Processing" at bounding box center [92, 154] width 82 height 15
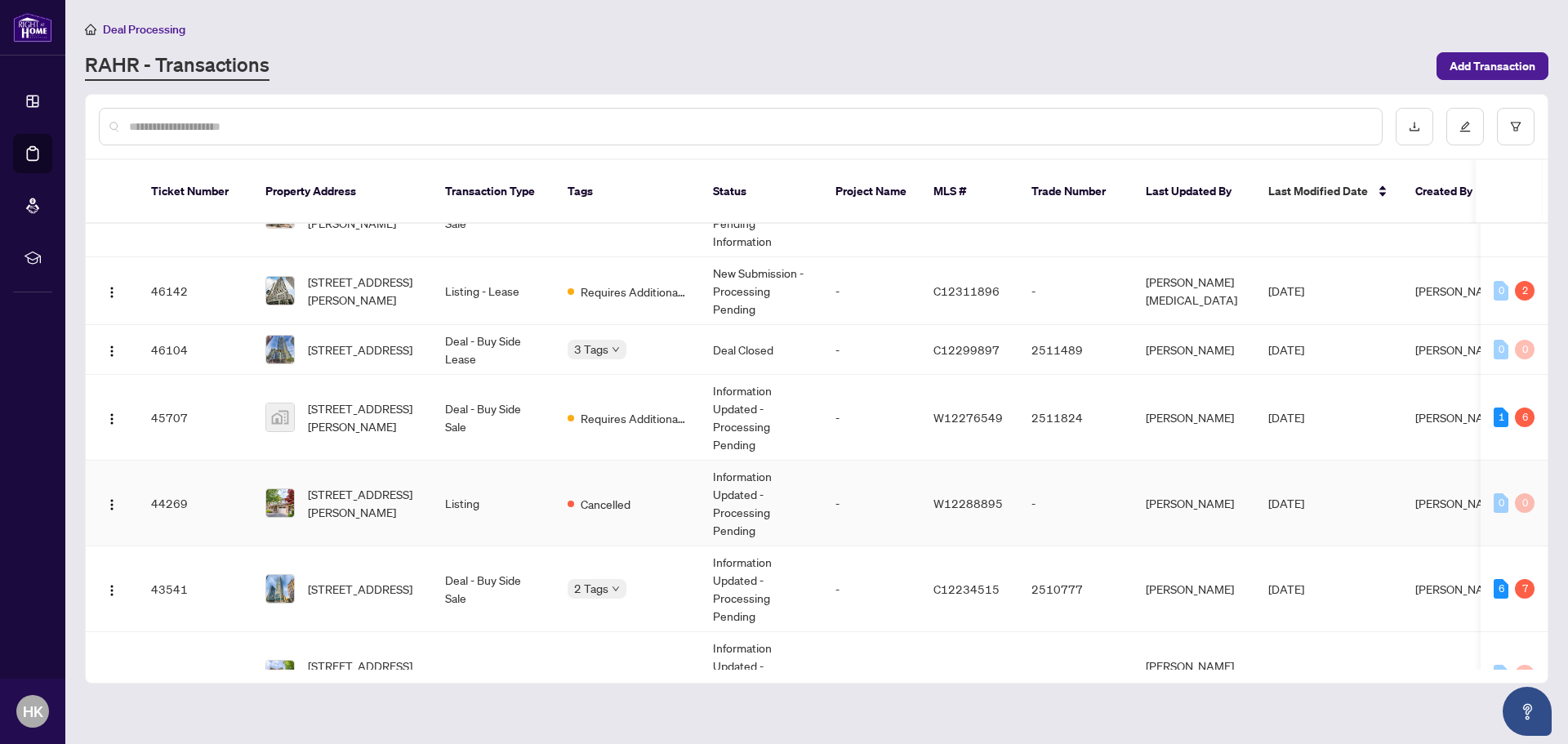
scroll to position [408, 0]
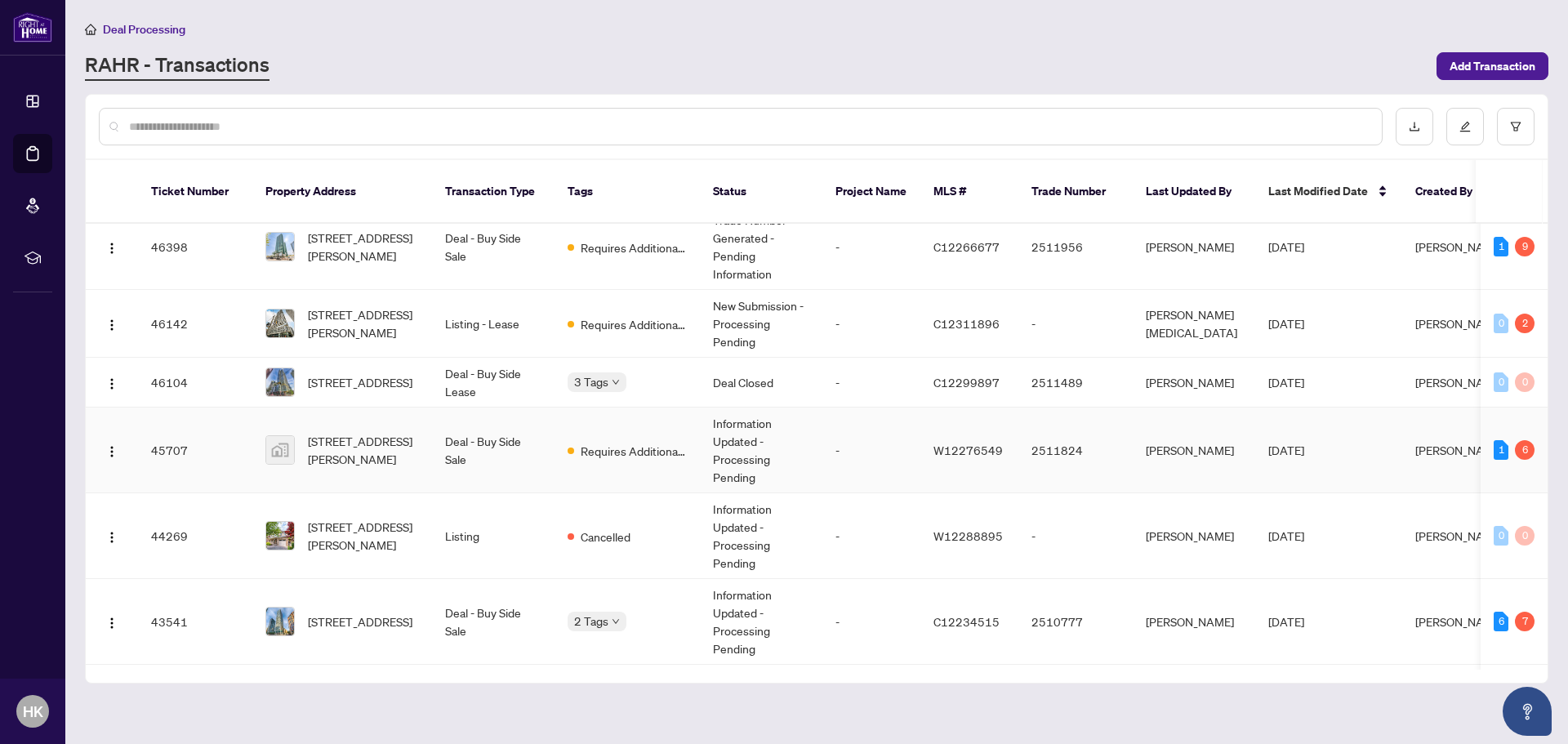
click at [422, 441] on td "[STREET_ADDRESS][PERSON_NAME]" at bounding box center [342, 450] width 179 height 86
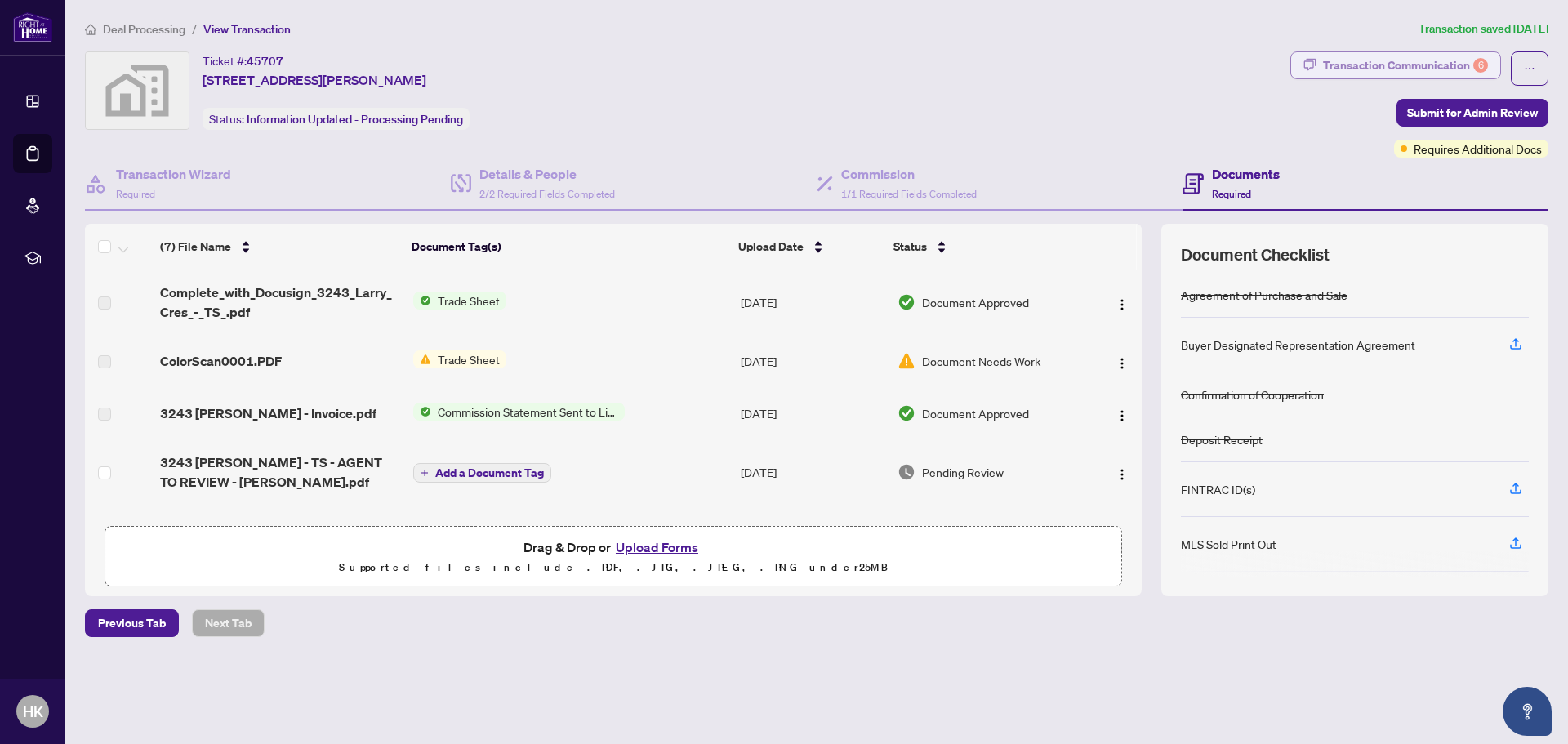
click at [1419, 69] on div "Transaction Communication 6" at bounding box center [1405, 66] width 165 height 26
